Goal: Check status: Check status

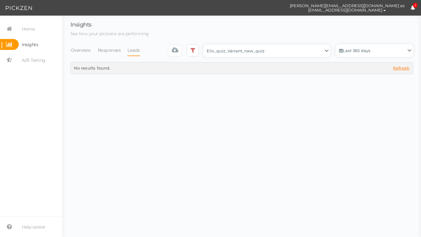
select select "12943"
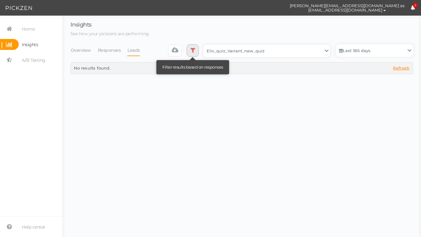
click at [192, 53] on link at bounding box center [193, 50] width 12 height 12
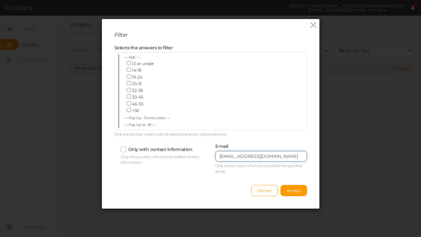
click at [238, 154] on input "[EMAIL_ADDRESS][DOMAIN_NAME]" at bounding box center [261, 156] width 92 height 11
paste input "Lo ipsumdolo, S ametconse adipiscin elit s doeius temp in 8 utl (8 etdoloremag)…"
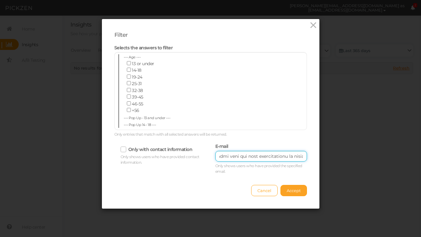
type input "Lo ipsumdolo, S ametconse adipiscin elit s doeius temp in 8 utl (8 etdoloremag)…"
click at [299, 189] on span "Accept" at bounding box center [293, 190] width 14 height 5
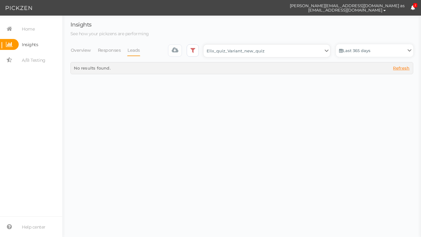
click at [247, 49] on select "Backup_2020010 backup_20200106 Elix Quiz PopUp Elix_quiz Elix_quiz [OLD] Elix_q…" at bounding box center [266, 51] width 126 height 12
click at [206, 45] on select "Backup_2020010 backup_20200106 Elix Quiz PopUp Elix_quiz Elix_quiz [OLD] Elix_q…" at bounding box center [266, 51] width 126 height 12
click at [272, 51] on select "Backup_2020010 backup_20200106 Elix Quiz PopUp Elix_quiz Elix_quiz [OLD] Elix_q…" at bounding box center [266, 51] width 126 height 12
select select "12979"
click at [206, 45] on select "Backup_2020010 backup_20200106 Elix Quiz PopUp Elix_quiz Elix_quiz [OLD] Elix_q…" at bounding box center [266, 51] width 126 height 12
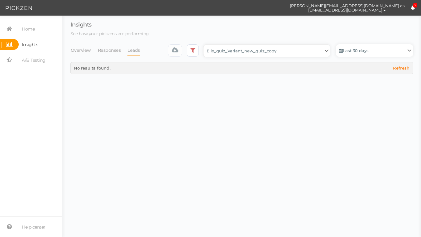
click at [276, 51] on select "Backup_2020010 backup_20200106 Elix Quiz PopUp Elix_quiz Elix_quiz [OLD] Elix_q…" at bounding box center [266, 51] width 126 height 12
select select "13509"
click at [206, 45] on select "Backup_2020010 backup_20200106 Elix Quiz PopUp Elix_quiz Elix_quiz [OLD] Elix_q…" at bounding box center [266, 51] width 126 height 12
click at [369, 49] on link "Last 30 days" at bounding box center [374, 50] width 77 height 12
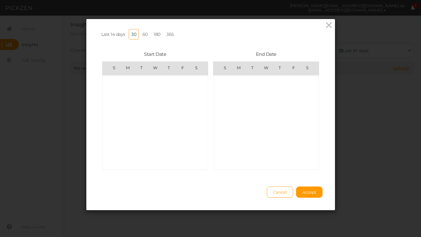
scroll to position [144150, 0]
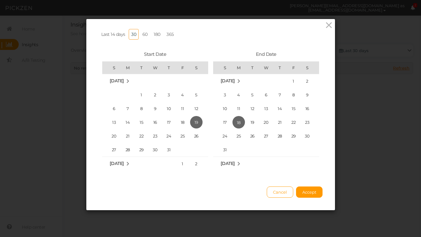
click at [158, 35] on link "180" at bounding box center [157, 34] width 12 height 11
click at [309, 191] on span "Accept" at bounding box center [309, 191] width 14 height 5
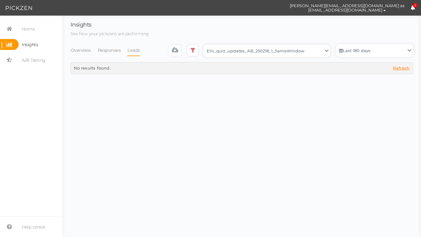
click at [285, 51] on select "Backup_2020010 backup_20200106 Elix Quiz PopUp Elix_quiz Elix_quiz [OLD] Elix_q…" at bounding box center [266, 51] width 126 height 12
select select "13510"
click at [206, 45] on select "Backup_2020010 backup_20200106 Elix Quiz PopUp Elix_quiz Elix_quiz [OLD] Elix_q…" at bounding box center [266, 51] width 126 height 12
select select "13510"
click at [368, 48] on link "Last 30 days" at bounding box center [374, 50] width 77 height 12
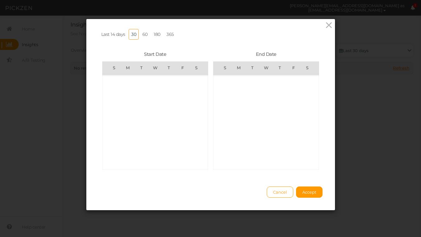
scroll to position [144150, 0]
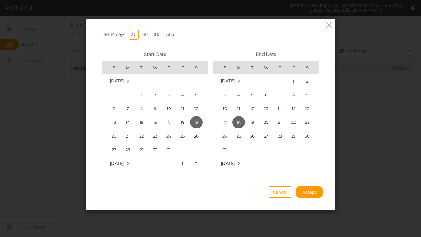
click at [160, 35] on link "180" at bounding box center [157, 34] width 12 height 11
click at [308, 196] on button "Accept" at bounding box center [309, 191] width 26 height 11
